Goal: Find specific page/section: Find specific page/section

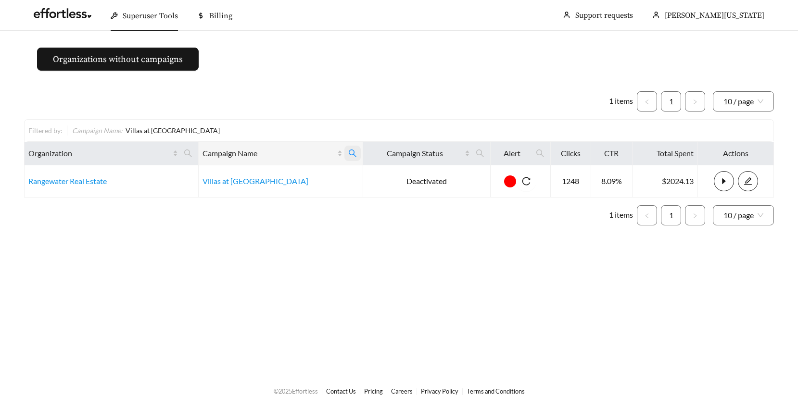
click at [348, 150] on icon "search" at bounding box center [352, 153] width 9 height 9
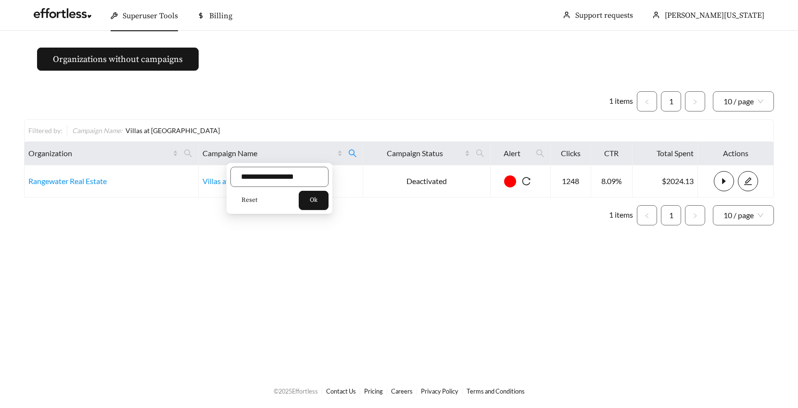
click at [247, 198] on span "Reset" at bounding box center [249, 201] width 16 height 10
click at [253, 176] on input "text" at bounding box center [279, 177] width 98 height 20
type input "**********"
click at [313, 200] on button "Ok" at bounding box center [314, 200] width 30 height 19
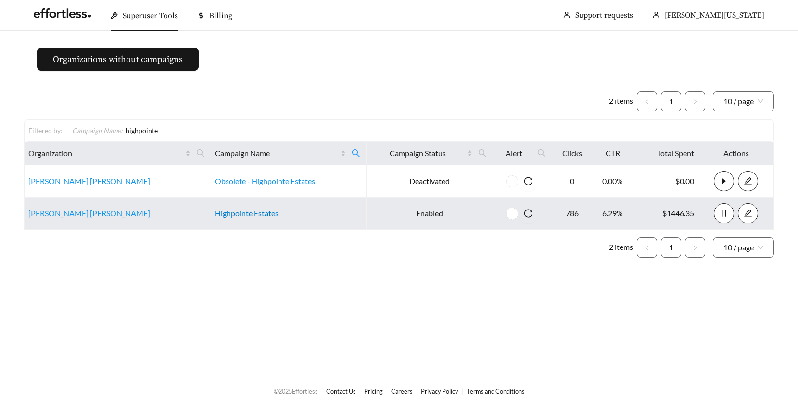
click at [223, 212] on link "Highpointe Estates" at bounding box center [246, 213] width 63 height 9
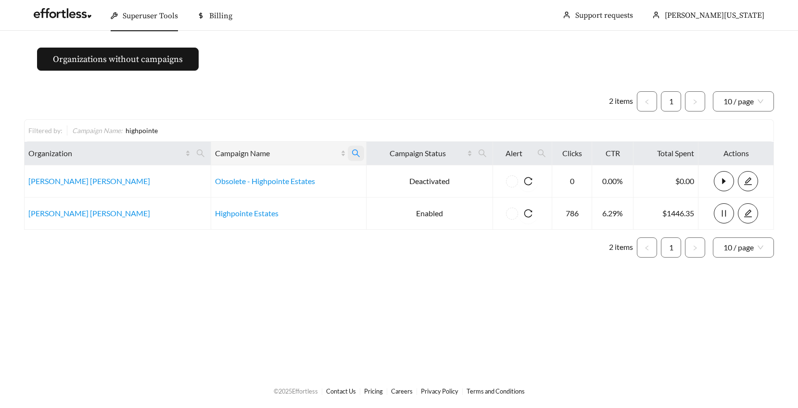
click at [351, 151] on icon "search" at bounding box center [355, 153] width 9 height 9
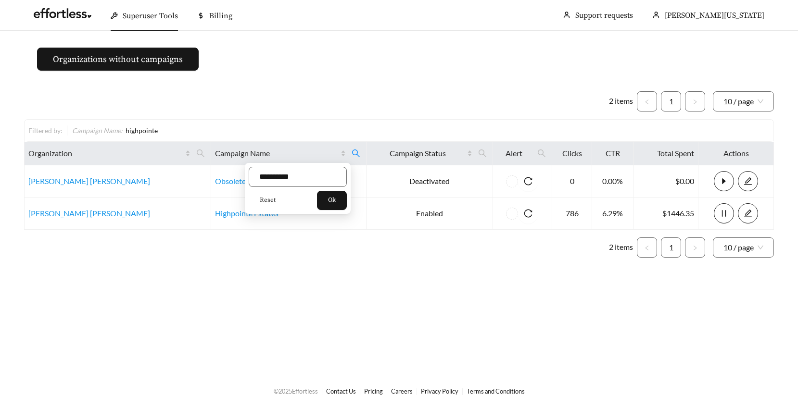
click at [261, 198] on span "Reset" at bounding box center [268, 201] width 16 height 10
click at [265, 178] on input "text" at bounding box center [298, 177] width 98 height 20
type input "**********"
click at [333, 196] on span "Ok" at bounding box center [332, 201] width 8 height 10
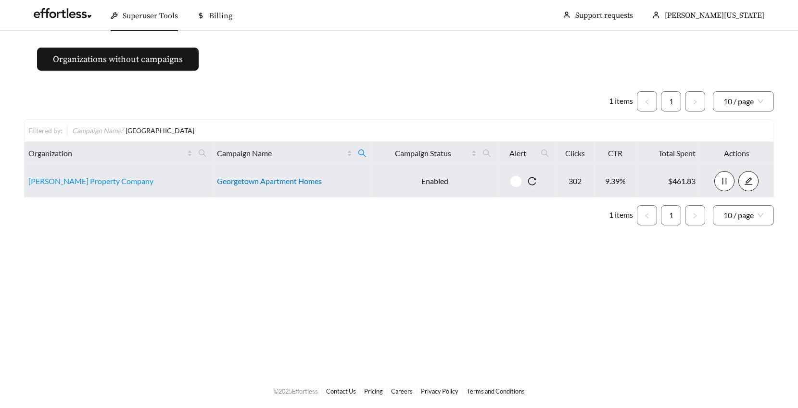
click at [232, 179] on link "Georgetown Apartment Homes" at bounding box center [269, 180] width 105 height 9
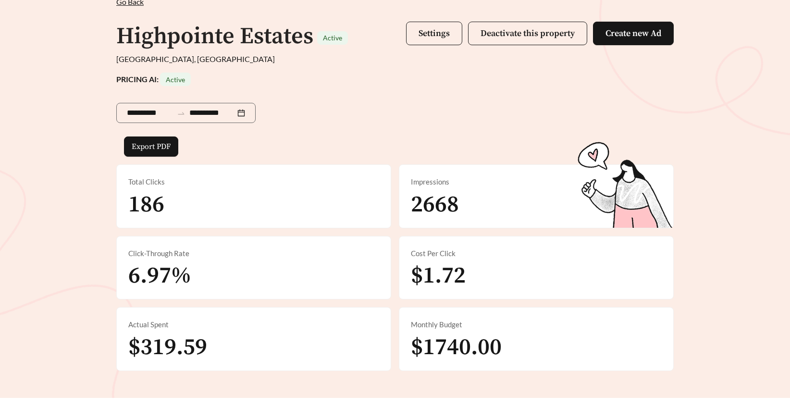
scroll to position [78, 0]
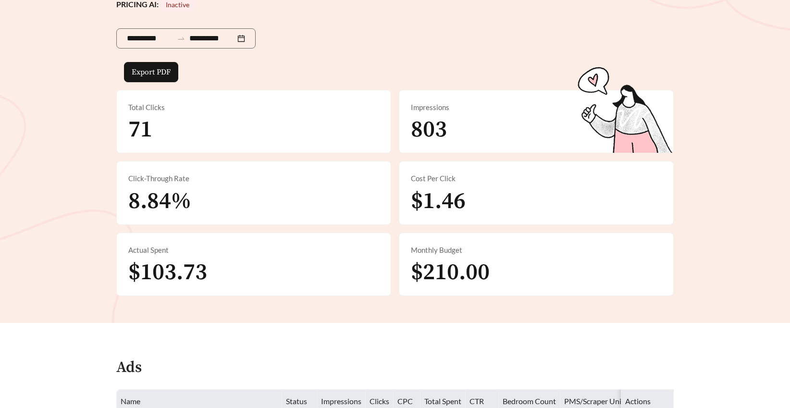
scroll to position [260, 0]
